Goal: Check status: Check status

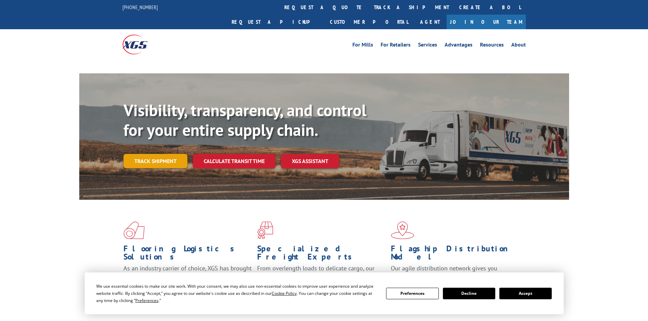
drag, startPoint x: 162, startPoint y: 151, endPoint x: 167, endPoint y: 149, distance: 5.9
click at [162, 154] on link "Track shipment" at bounding box center [155, 161] width 64 height 14
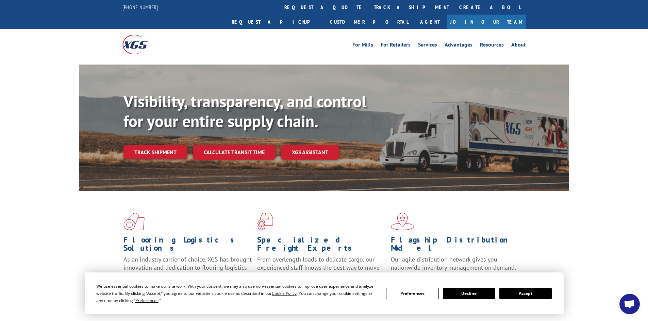
drag, startPoint x: 536, startPoint y: 294, endPoint x: 515, endPoint y: 286, distance: 22.6
click at [536, 294] on button "Accept" at bounding box center [525, 294] width 52 height 12
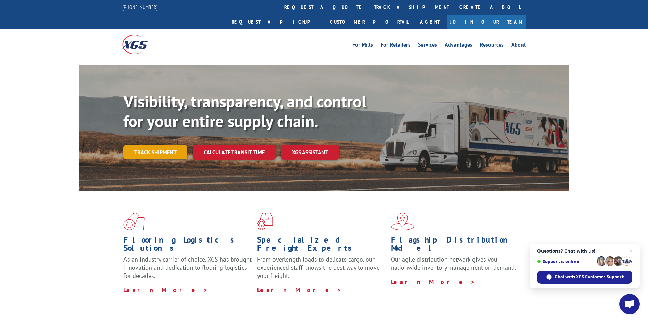
click at [164, 145] on link "Track shipment" at bounding box center [155, 152] width 64 height 14
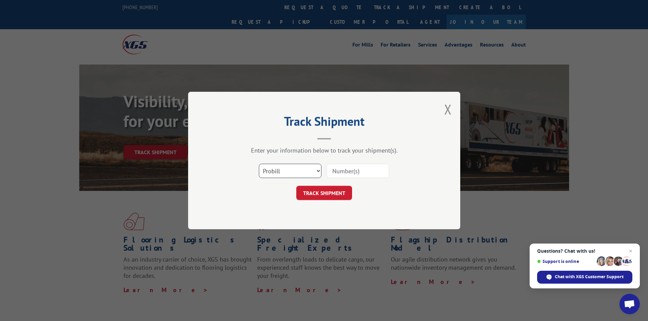
click at [283, 170] on select "Select category... Probill BOL PO" at bounding box center [290, 171] width 63 height 14
select select "bol"
click at [259, 164] on select "Select category... Probill BOL PO" at bounding box center [290, 171] width 63 height 14
paste input "0248774198"
type input "0248774198"
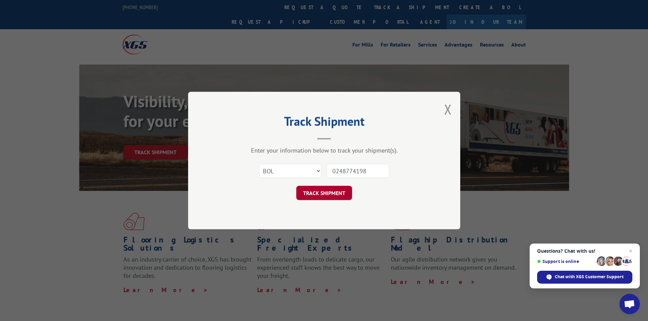
click at [334, 187] on button "TRACK SHIPMENT" at bounding box center [324, 193] width 56 height 14
